Goal: Communication & Community: Participate in discussion

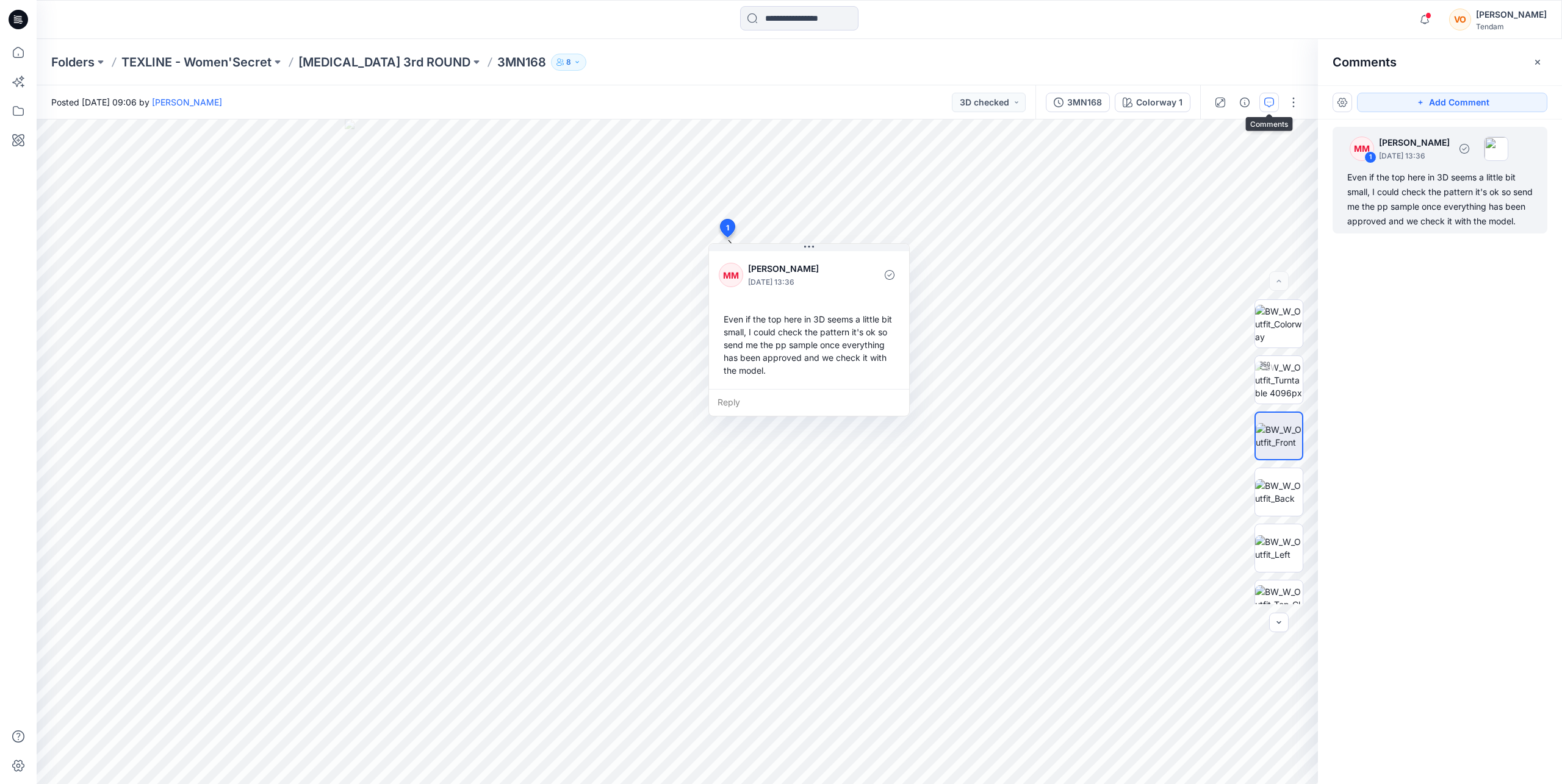
click at [1397, 197] on div "Even if the top here in 3D seems a little bit small, I could check the pattern …" at bounding box center [1440, 199] width 185 height 59
click at [1431, 17] on span at bounding box center [1428, 15] width 6 height 7
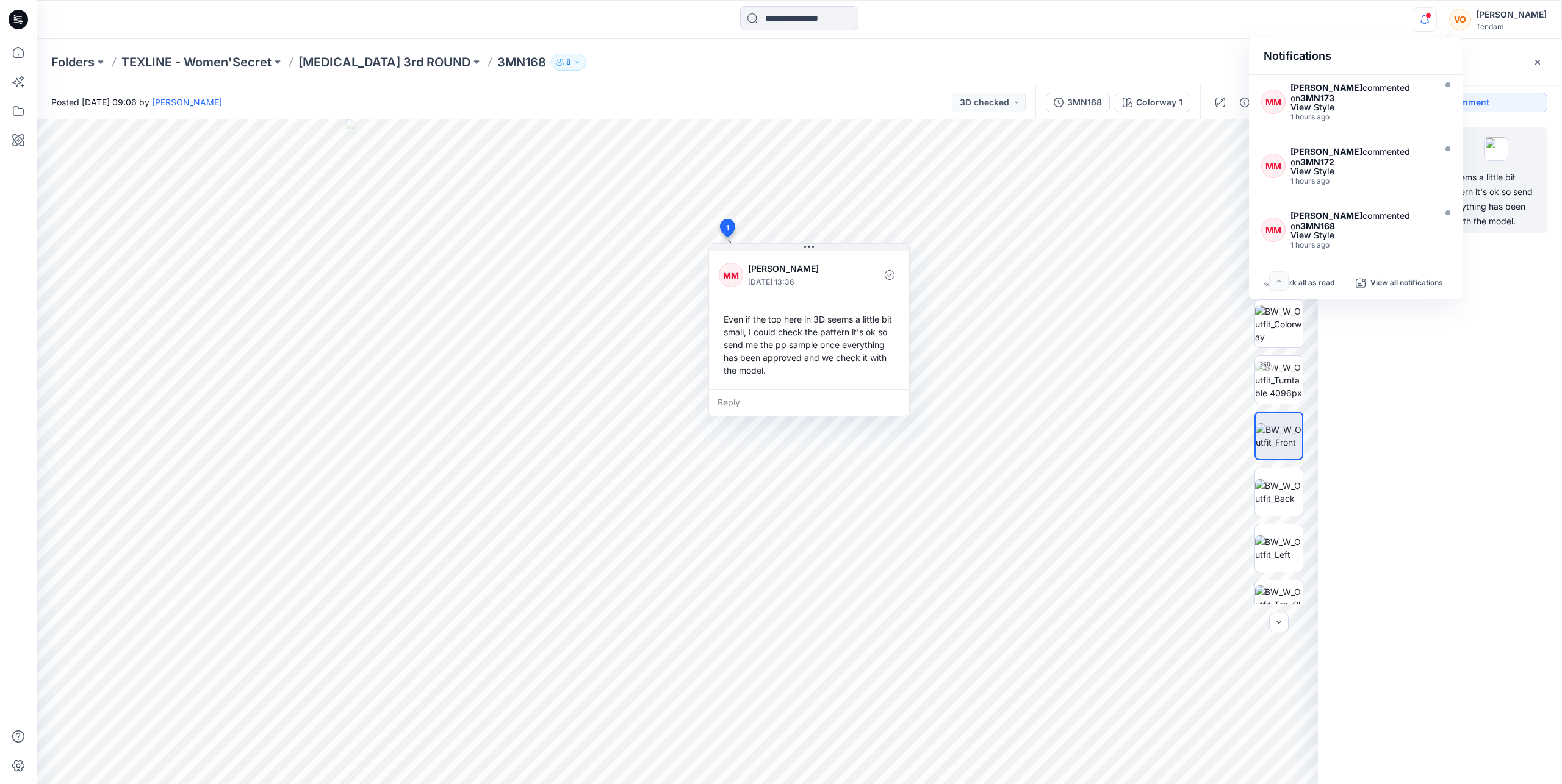
click at [1121, 36] on div "Notifications MM [PERSON_NAME] commented on 3MN173 View Style 1 hours ago MM [P…" at bounding box center [798, 20] width 1525 height 39
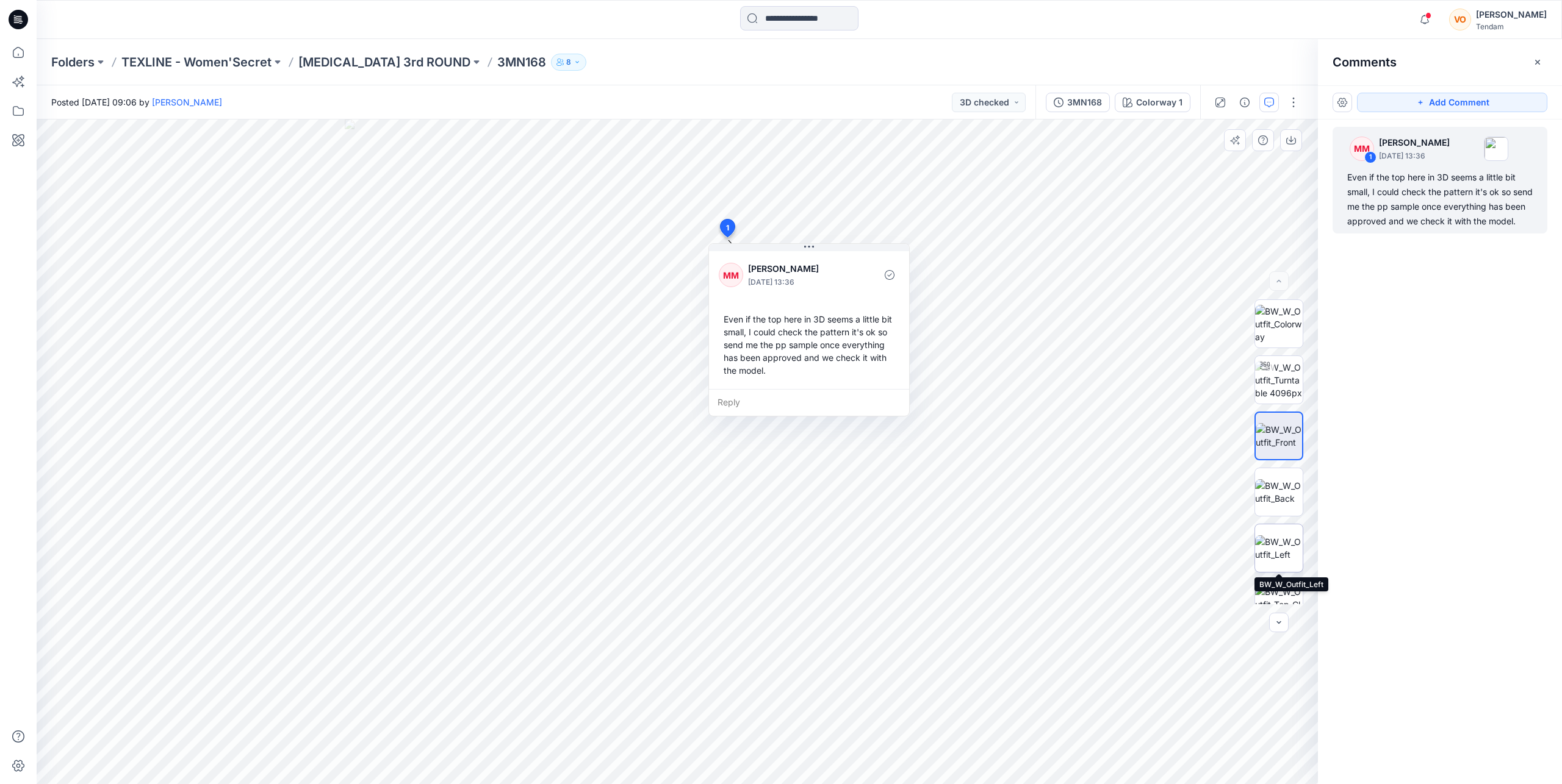
click at [1280, 546] on img at bounding box center [1279, 548] width 47 height 26
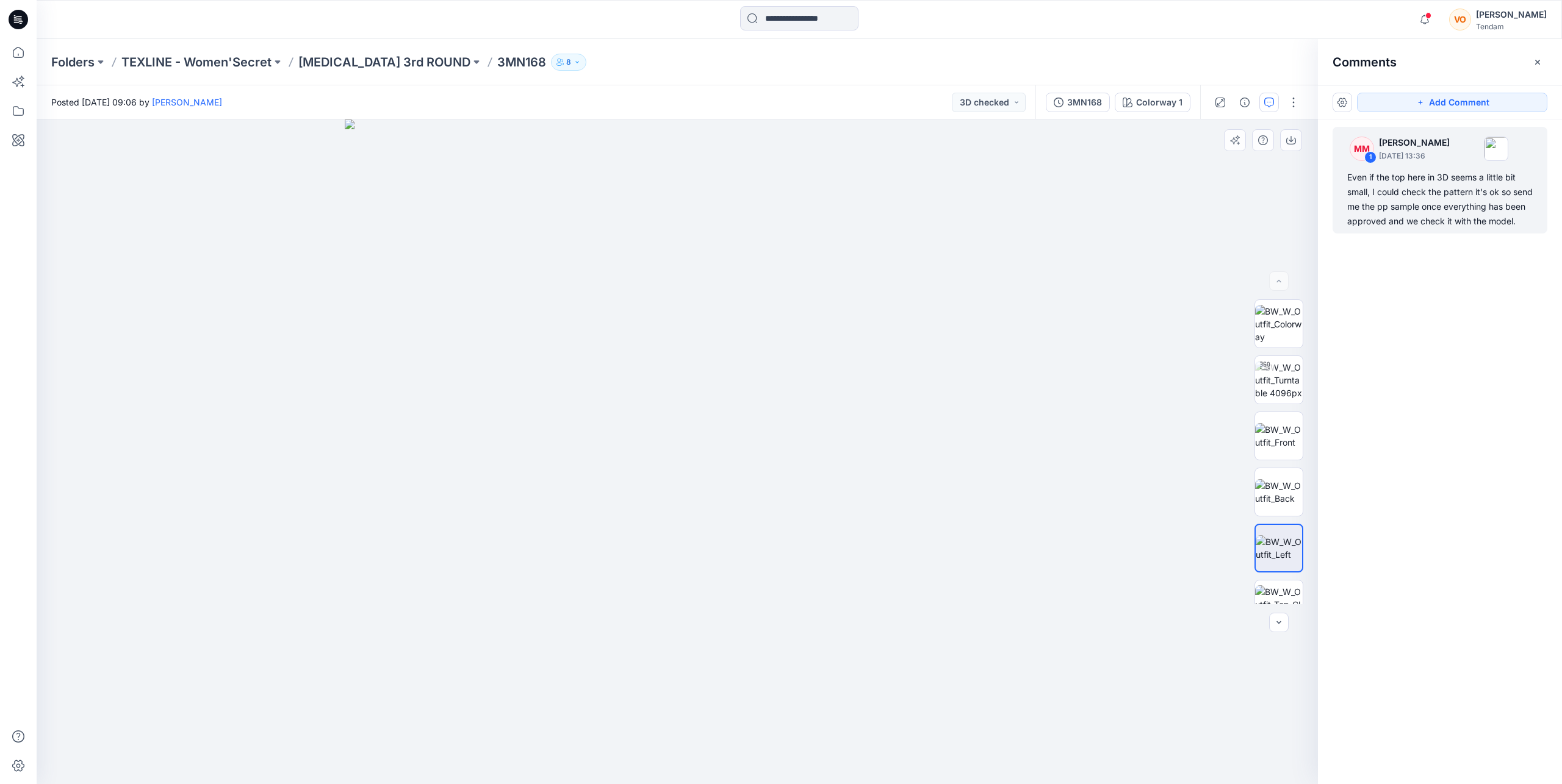
drag, startPoint x: 738, startPoint y: 250, endPoint x: 681, endPoint y: 594, distance: 348.7
click at [681, 594] on img at bounding box center [677, 452] width 665 height 665
drag, startPoint x: 691, startPoint y: 254, endPoint x: 688, endPoint y: 551, distance: 297.0
click at [688, 551] on img at bounding box center [676, 376] width 1114 height 815
click at [1280, 481] on img at bounding box center [1279, 492] width 47 height 26
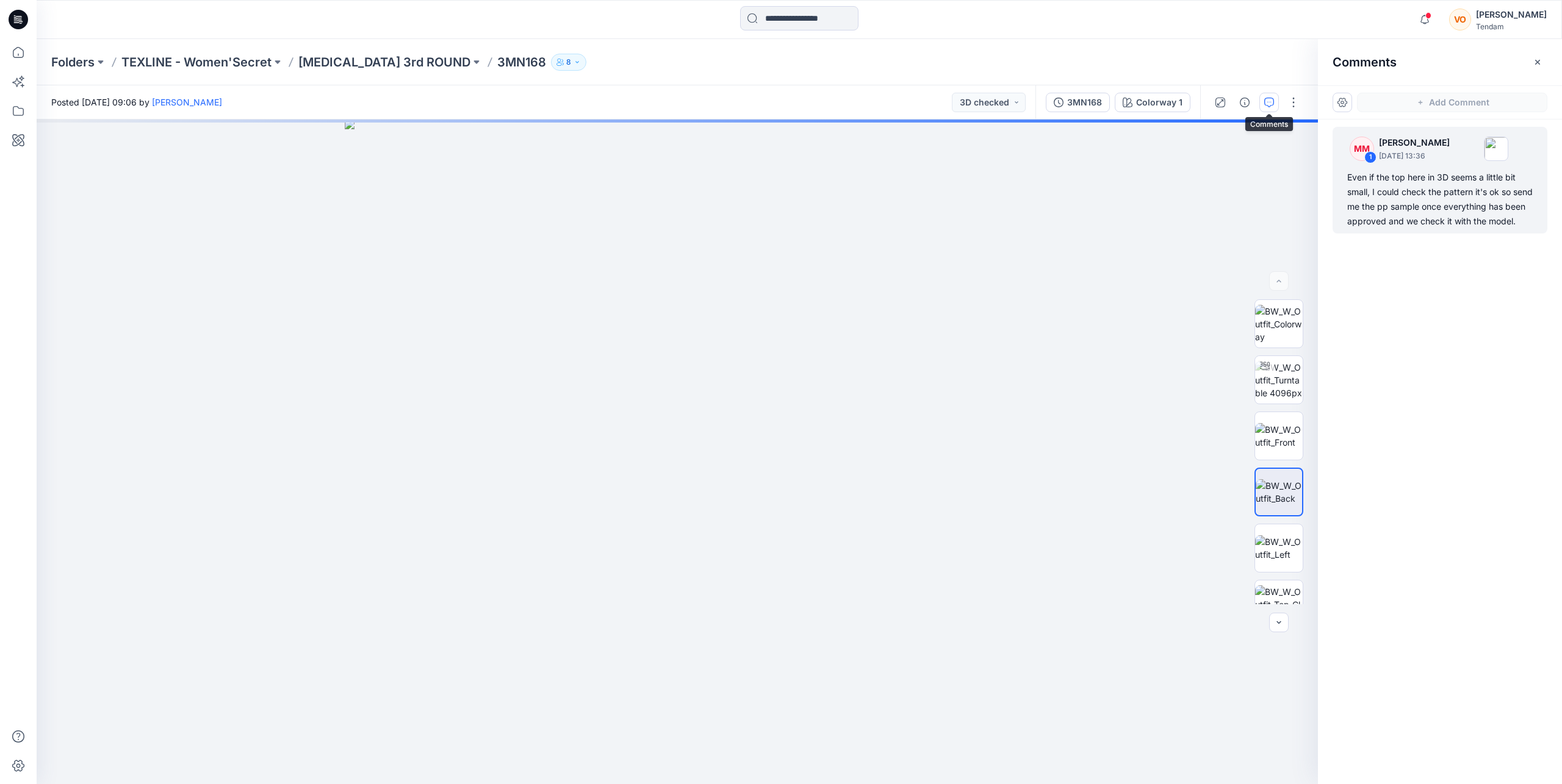
click at [1266, 102] on icon "button" at bounding box center [1269, 102] width 10 height 10
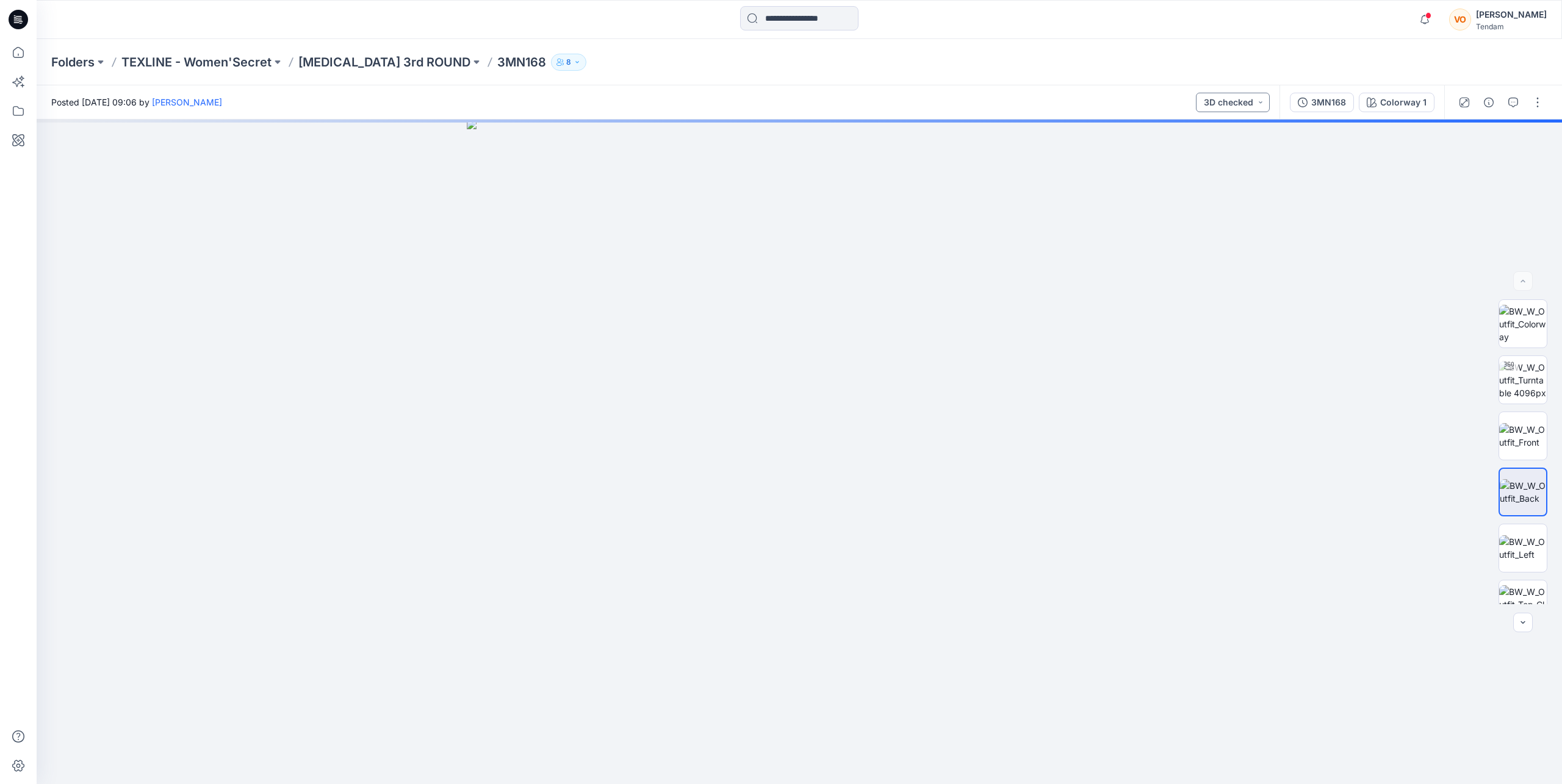
click at [1252, 98] on button "3D checked" at bounding box center [1233, 102] width 74 height 20
click at [1340, 104] on div "3MN168" at bounding box center [1328, 102] width 35 height 13
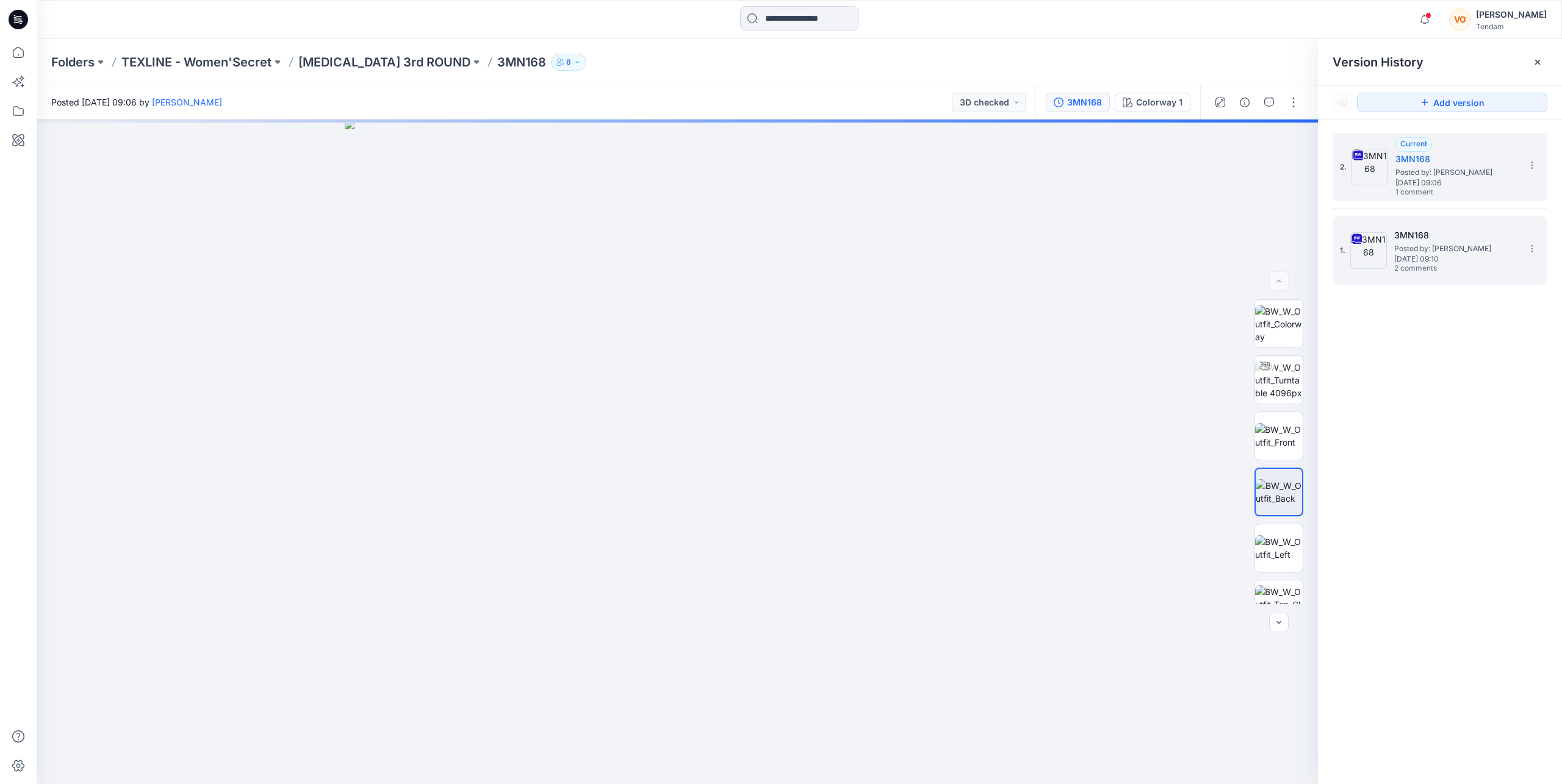
click at [1417, 247] on span "Posted by: [PERSON_NAME]" at bounding box center [1455, 248] width 122 height 12
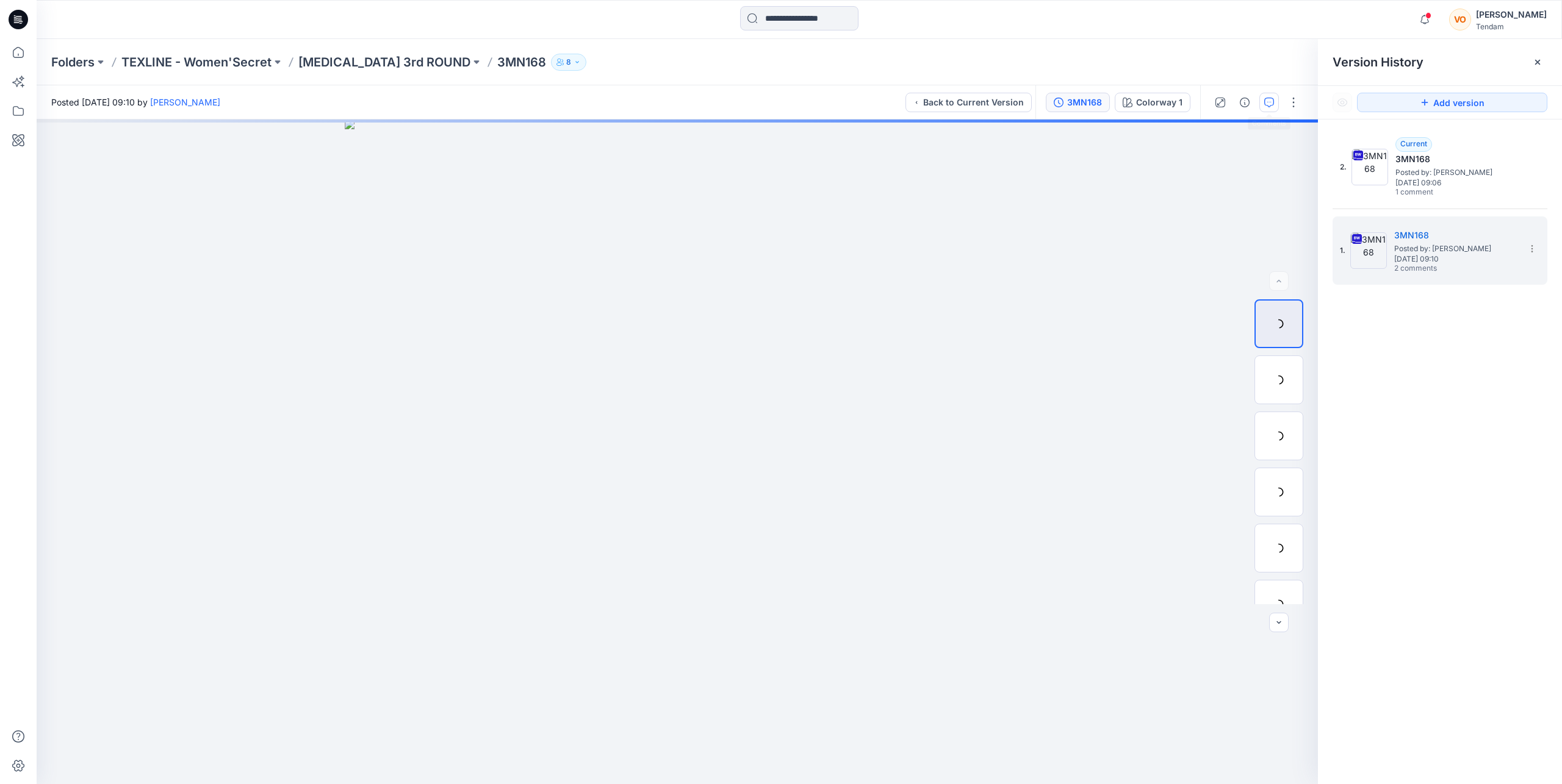
click at [1270, 108] on button "button" at bounding box center [1269, 102] width 20 height 20
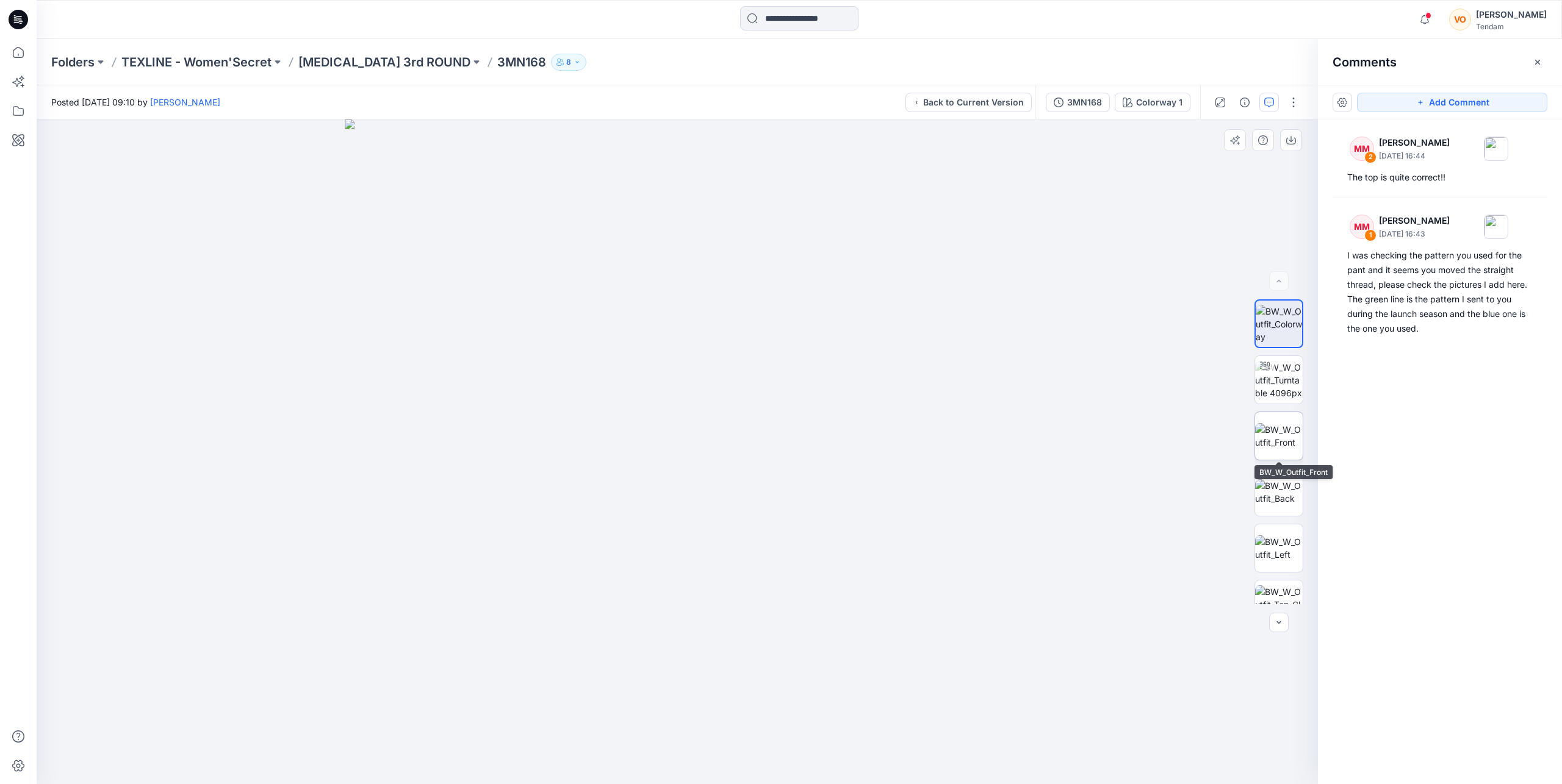
click at [1279, 430] on img at bounding box center [1279, 436] width 47 height 26
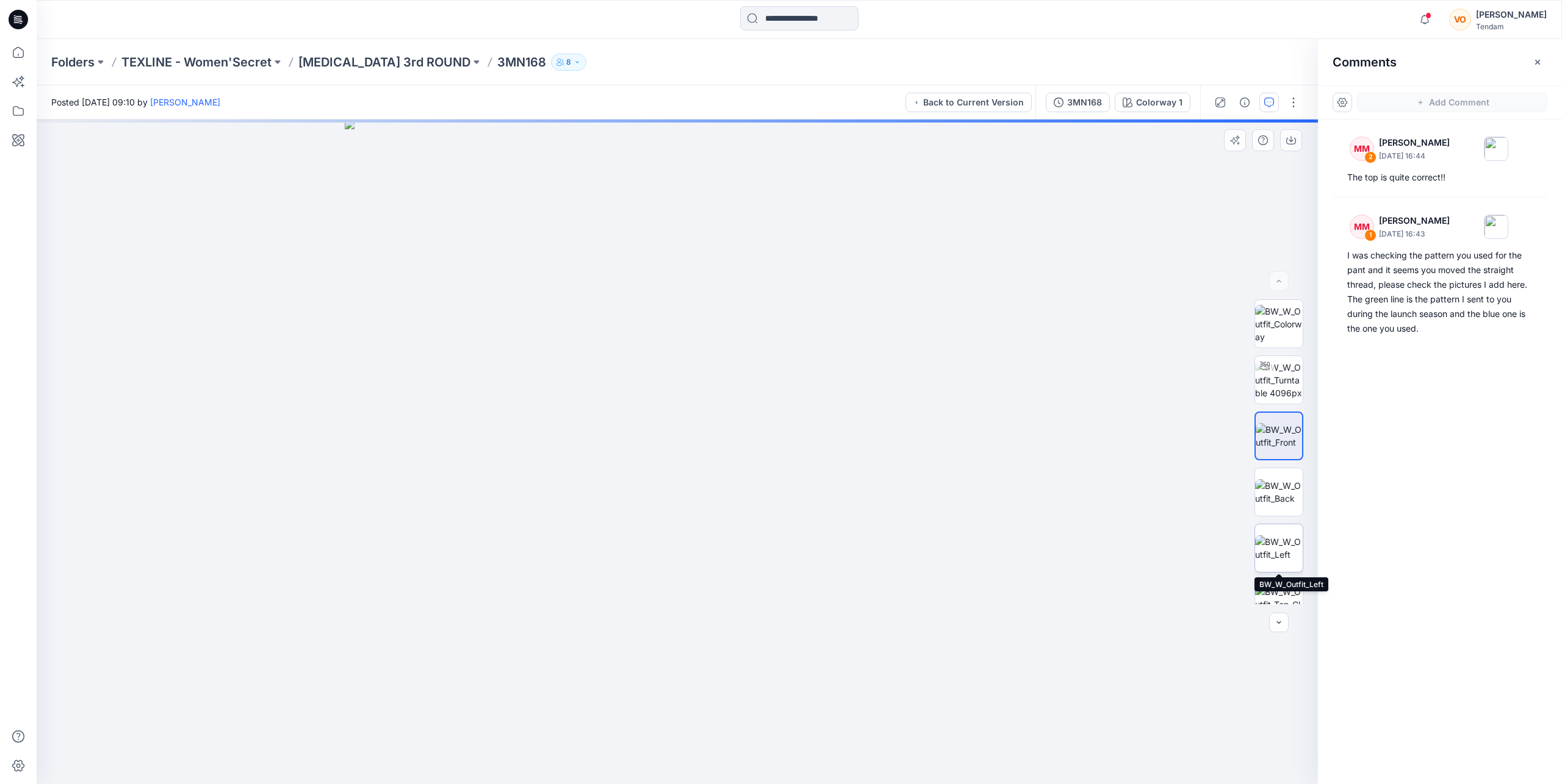
click at [1278, 542] on img at bounding box center [1279, 548] width 47 height 26
drag, startPoint x: 721, startPoint y: 253, endPoint x: 714, endPoint y: 547, distance: 294.1
click at [714, 547] on img at bounding box center [670, 337] width 1713 height 895
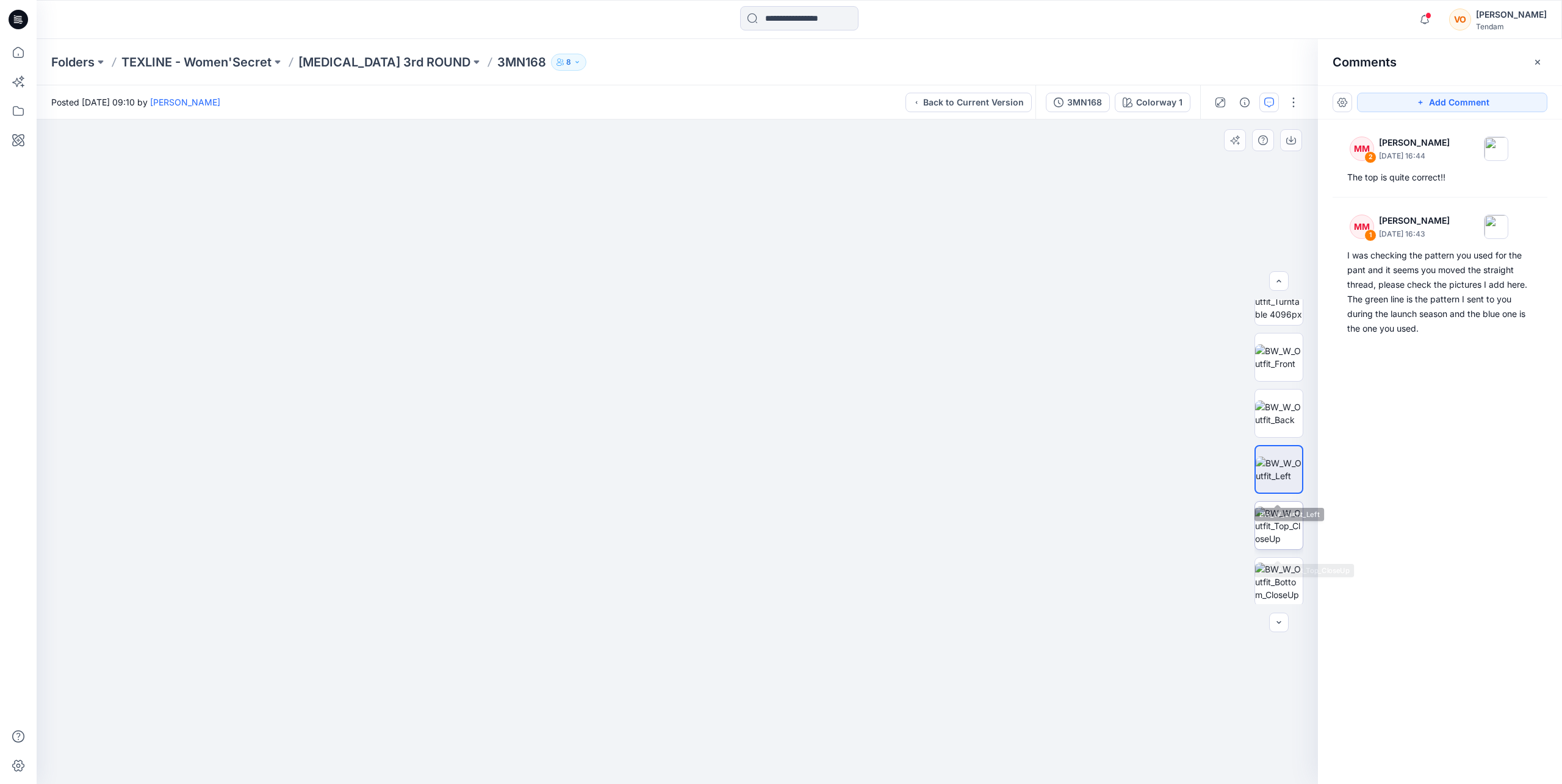
scroll to position [80, 0]
click at [1281, 516] on img at bounding box center [1279, 523] width 47 height 38
